Goal: Find specific page/section: Find specific page/section

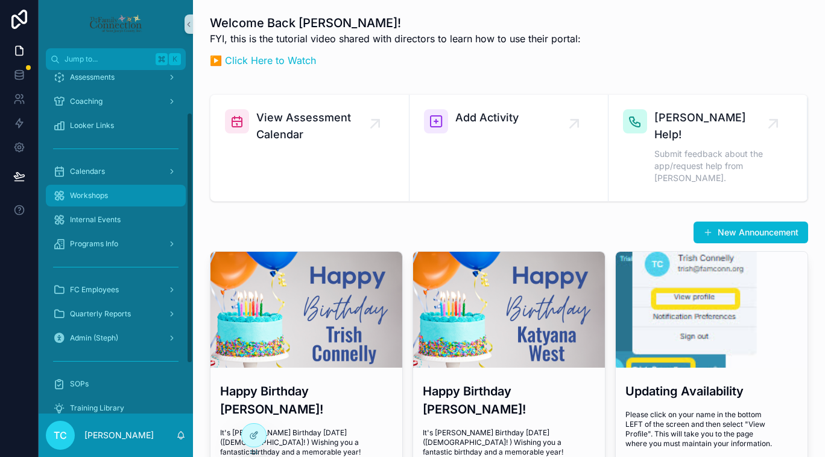
scroll to position [60, 0]
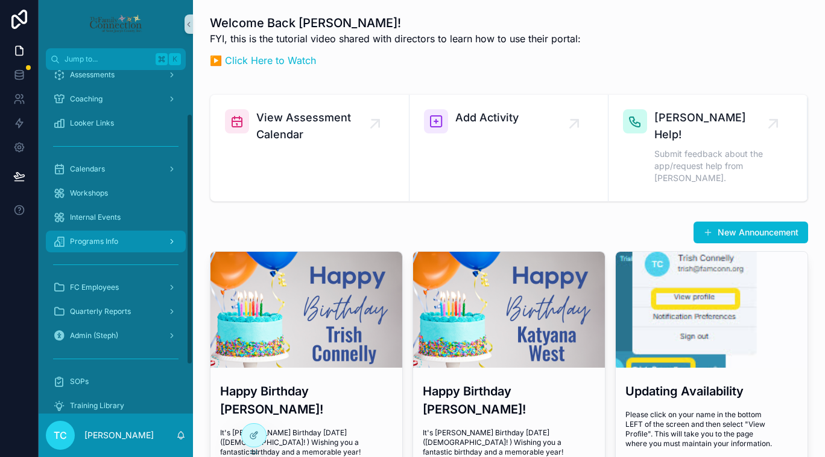
click at [120, 242] on div "Programs Info" at bounding box center [115, 241] width 125 height 19
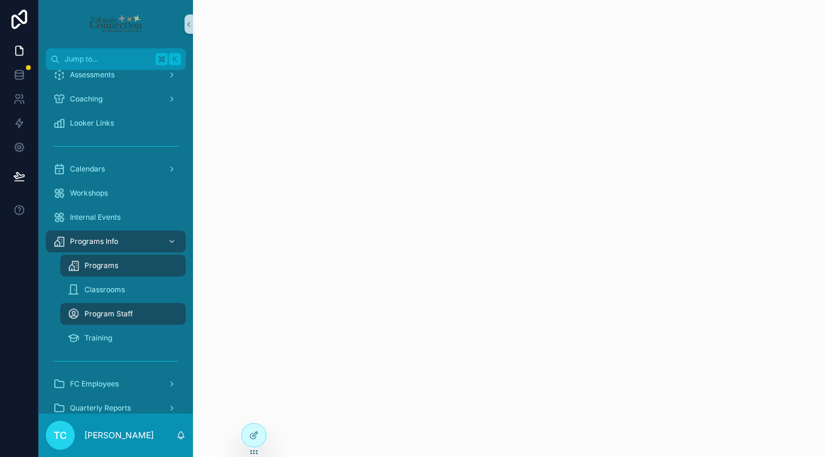
click at [122, 314] on span "Program Staff" at bounding box center [108, 314] width 48 height 10
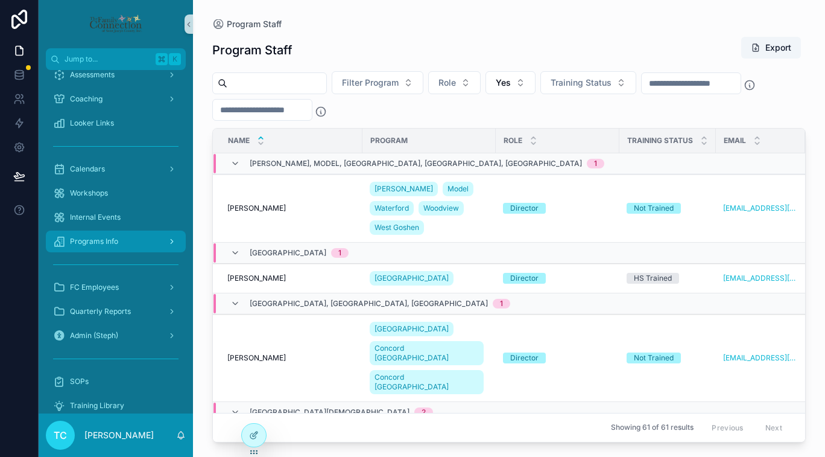
click at [134, 238] on div "Programs Info" at bounding box center [115, 241] width 125 height 19
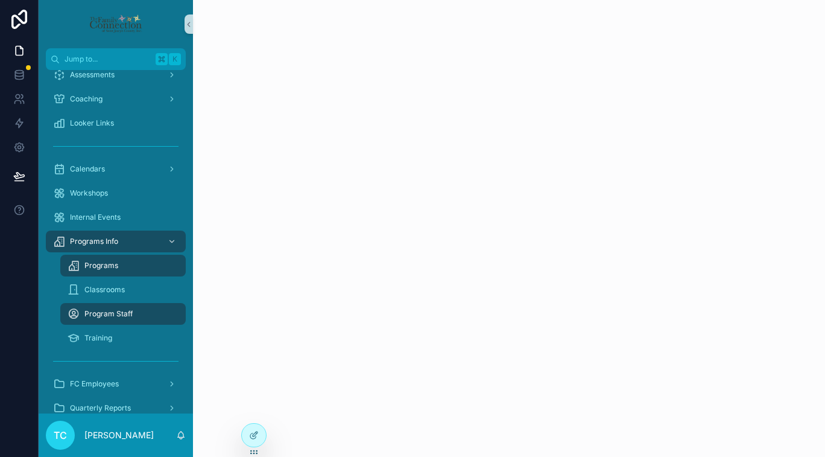
click at [140, 312] on div "Program Staff" at bounding box center [123, 313] width 111 height 19
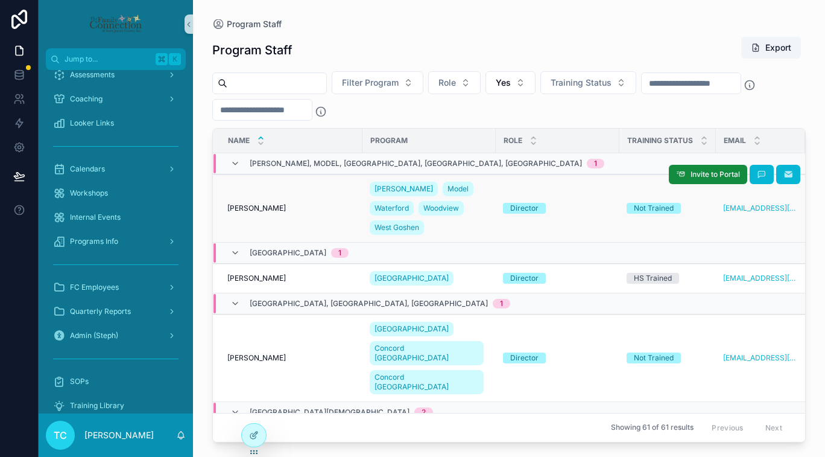
click at [267, 212] on span "[PERSON_NAME]" at bounding box center [256, 208] width 58 height 10
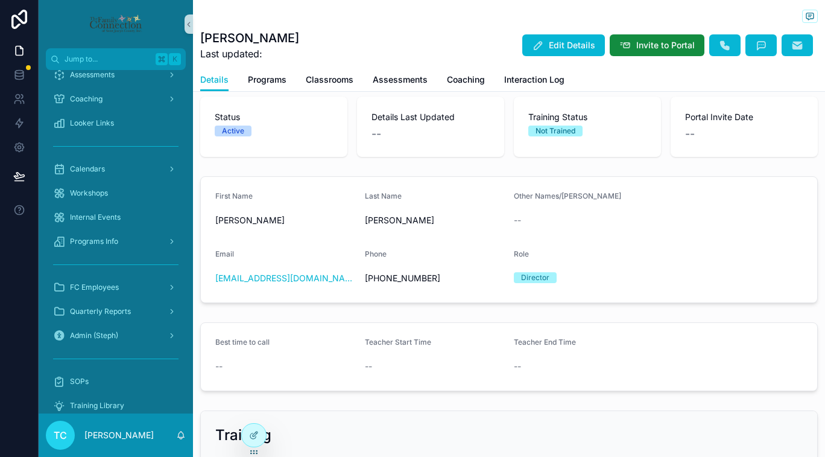
scroll to position [130, 0]
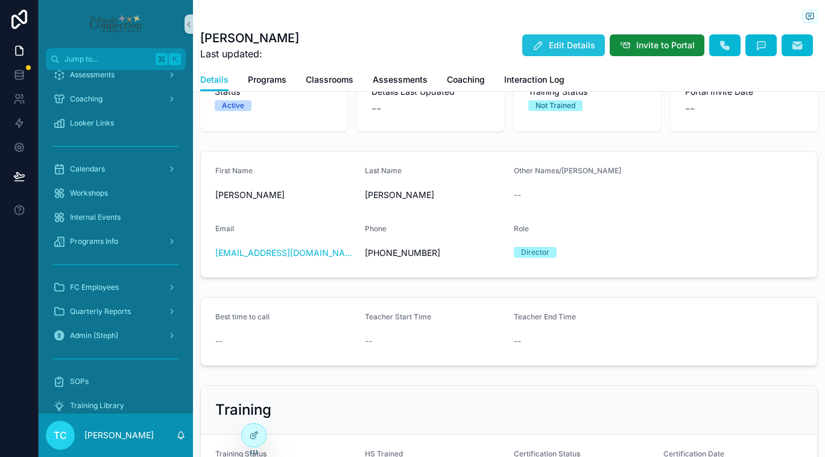
click at [578, 49] on span "Edit Details" at bounding box center [572, 45] width 46 height 12
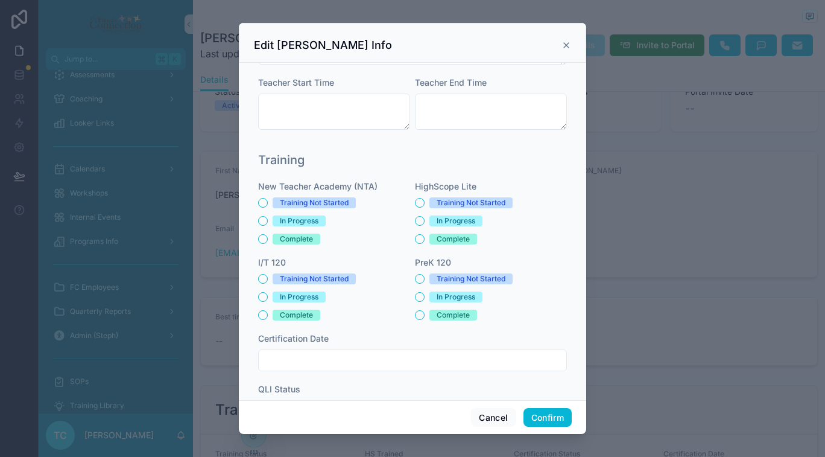
scroll to position [386, 0]
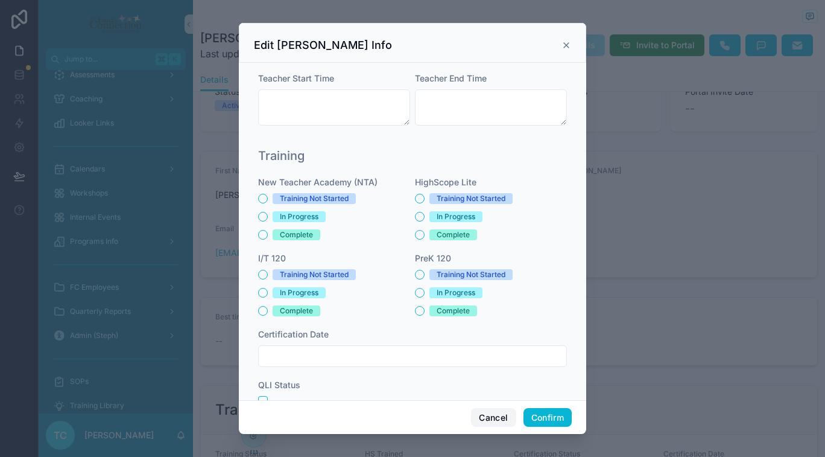
click at [499, 420] on button "Cancel" at bounding box center [493, 417] width 45 height 19
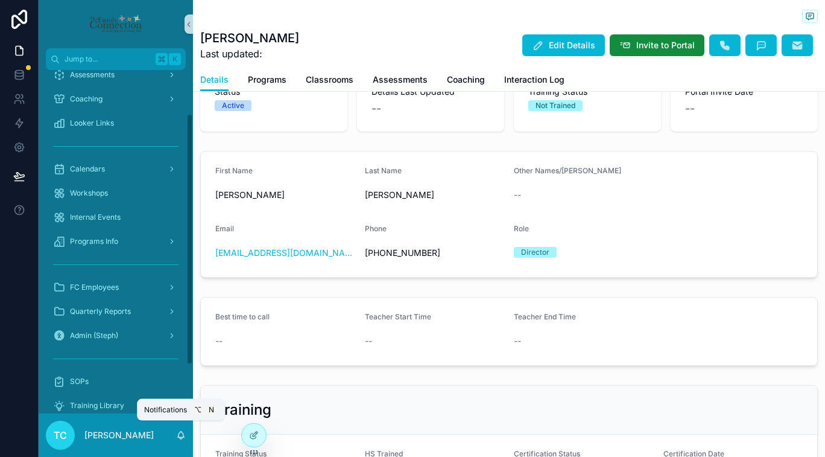
click at [182, 435] on icon "scrollable content" at bounding box center [181, 435] width 10 height 10
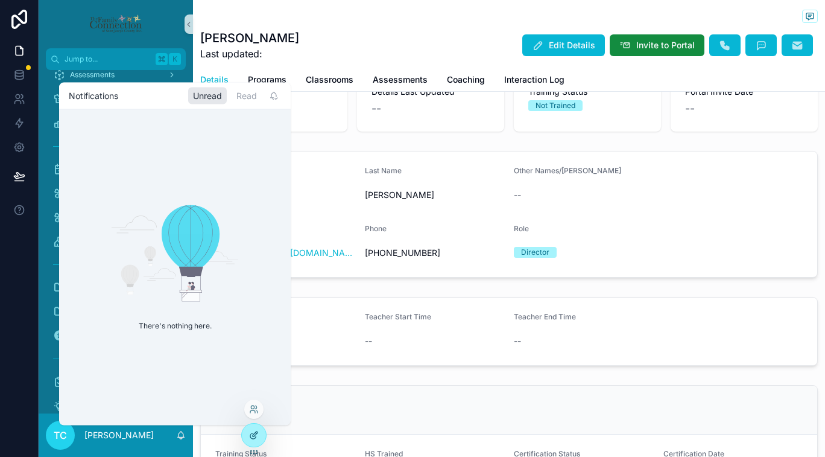
click at [254, 429] on div at bounding box center [254, 434] width 24 height 23
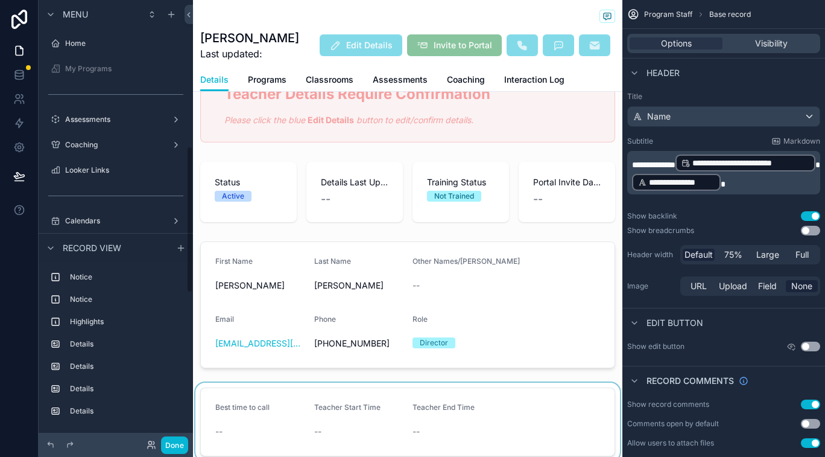
scroll to position [441, 0]
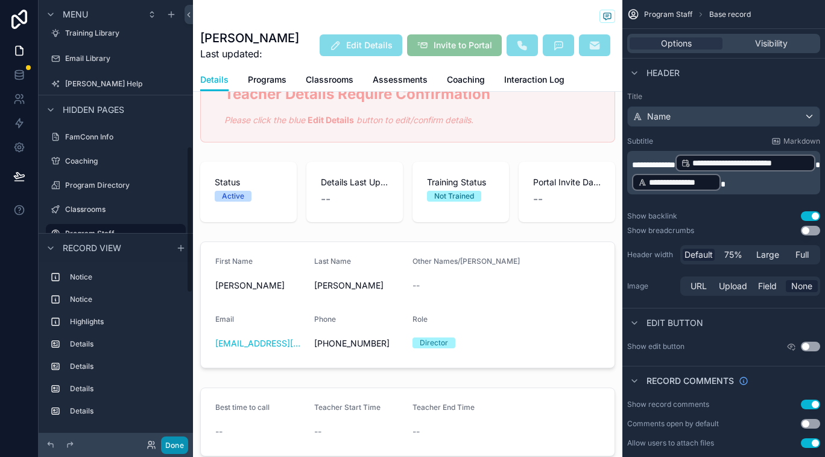
click at [176, 447] on button "Done" at bounding box center [174, 444] width 27 height 17
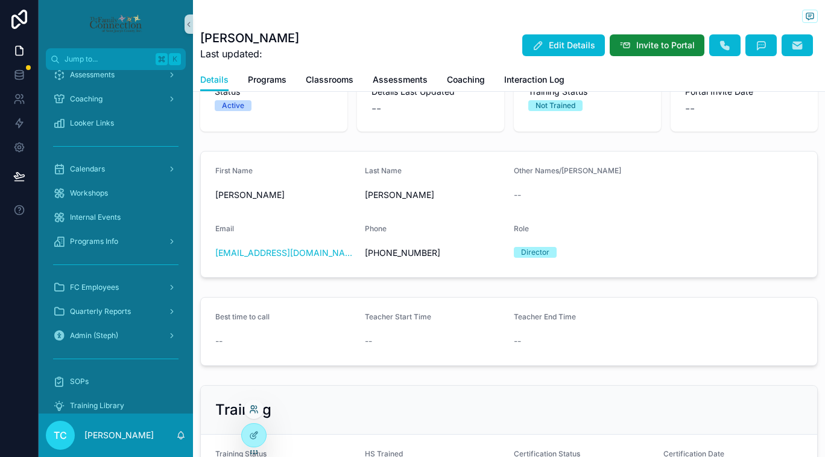
click at [254, 410] on icon at bounding box center [252, 411] width 5 height 2
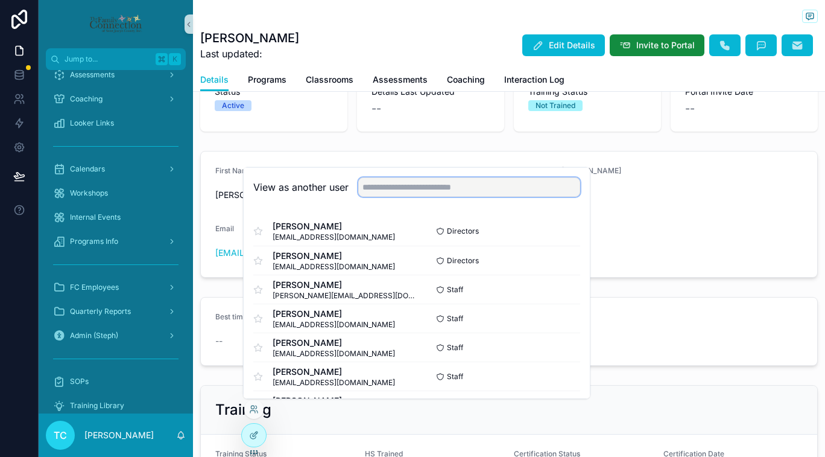
click at [444, 186] on input "text" at bounding box center [469, 186] width 222 height 19
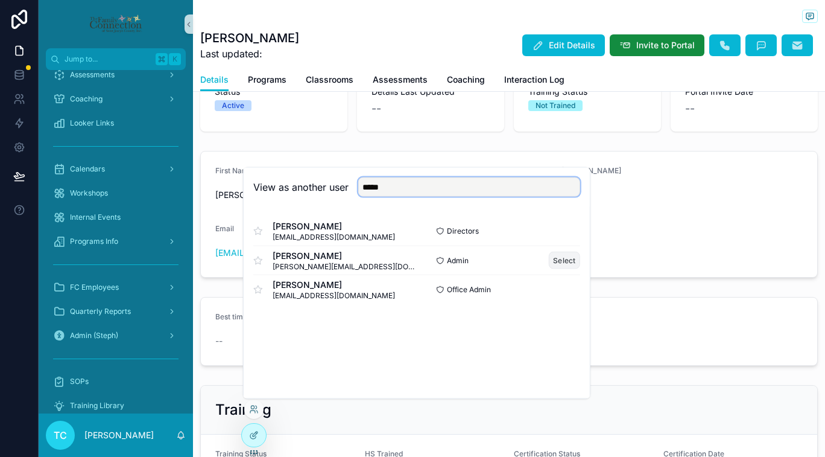
type input "*****"
click at [557, 264] on button "Select" at bounding box center [564, 259] width 31 height 17
